Goal: Information Seeking & Learning: Learn about a topic

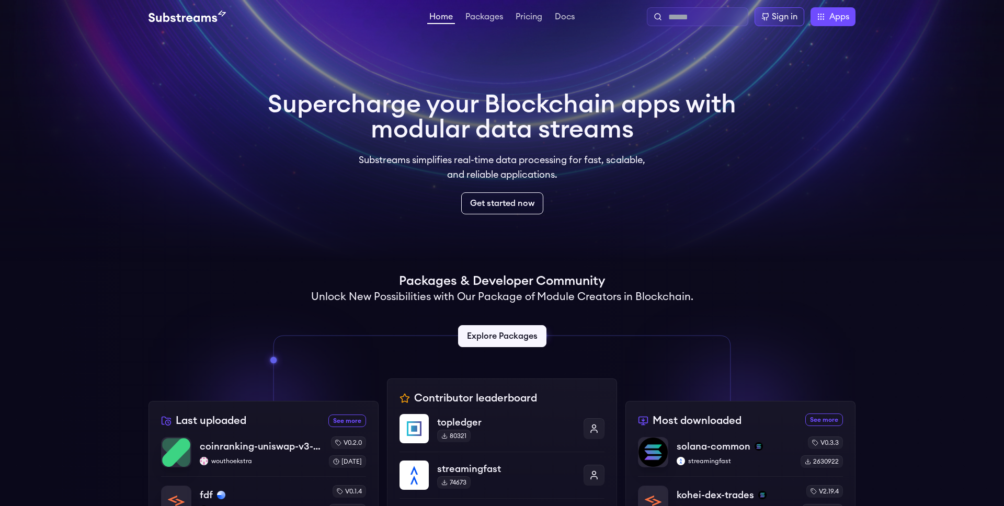
click at [681, 11] on input "text" at bounding box center [705, 17] width 75 height 13
type input "*******"
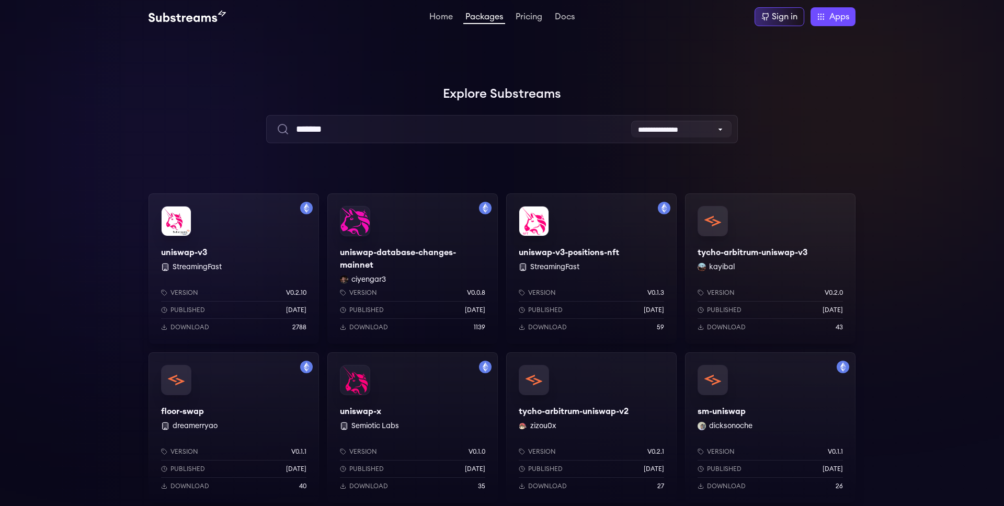
click at [274, 214] on div "uniswap-v3 StreamingFast Version v0.2.10 Published [DATE] Download 2788" at bounding box center [233, 268] width 170 height 151
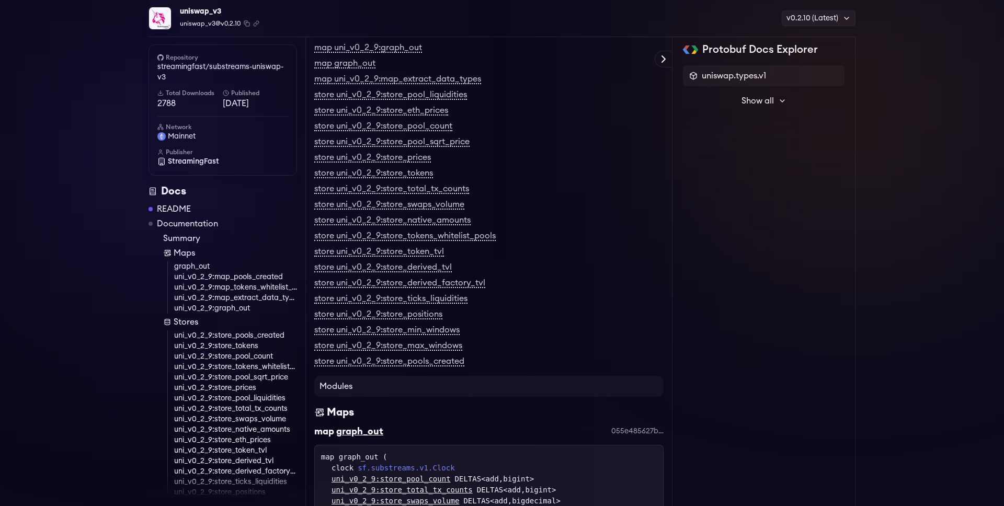
scroll to position [258, 0]
